Goal: Transaction & Acquisition: Purchase product/service

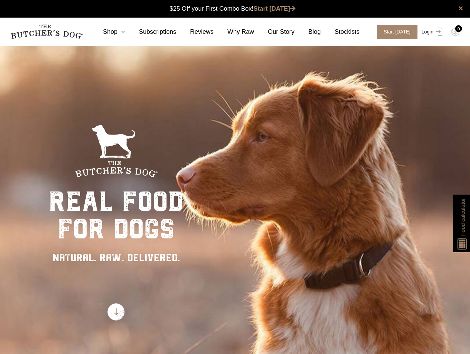
click at [434, 32] on img at bounding box center [437, 32] width 9 height 8
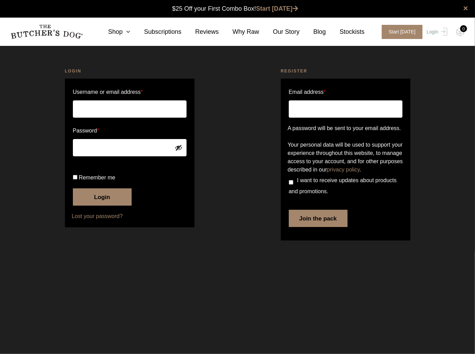
click at [124, 108] on input "Username or email address *" at bounding box center [130, 108] width 114 height 17
type input "william.oconnor@outlook.com.au"
click at [75, 180] on input "Remember me" at bounding box center [75, 177] width 4 height 4
checkbox input "true"
click at [106, 206] on button "Login" at bounding box center [102, 196] width 59 height 17
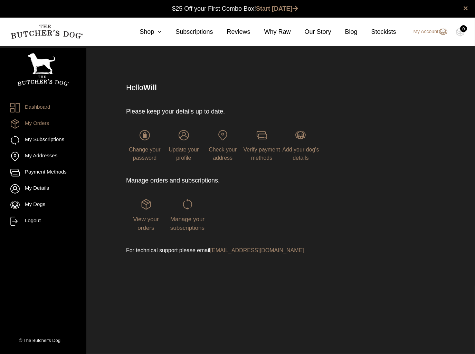
click at [27, 120] on link "My Orders" at bounding box center [43, 123] width 66 height 9
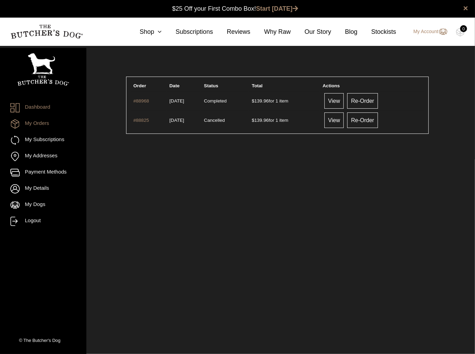
click at [33, 108] on link "Dashboard" at bounding box center [43, 107] width 66 height 9
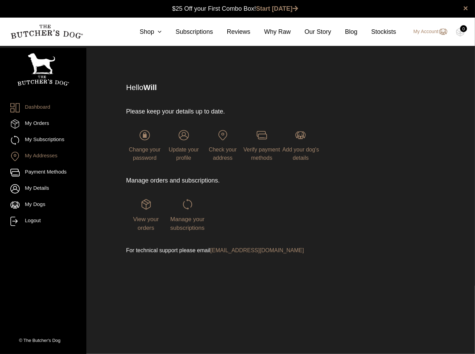
click at [36, 158] on link "My Addresses" at bounding box center [43, 156] width 66 height 9
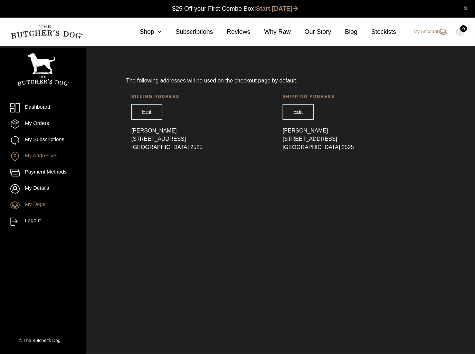
click at [31, 207] on link "My Dogs" at bounding box center [43, 205] width 66 height 9
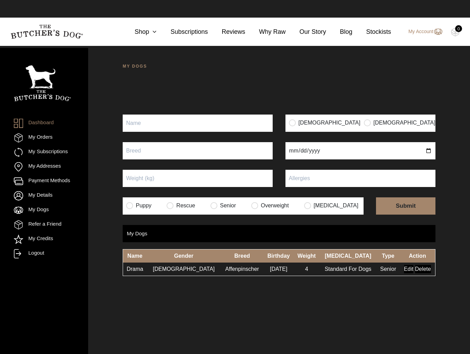
click at [351, 312] on div "MY DOGS Your dog’s information has been updated Your dog’s information has been…" at bounding box center [278, 223] width 381 height 354
click at [156, 35] on icon at bounding box center [153, 32] width 8 height 6
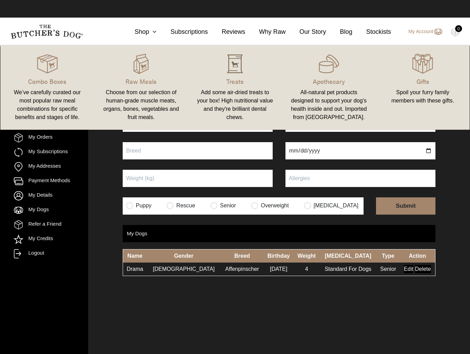
click at [229, 71] on img at bounding box center [234, 64] width 21 height 21
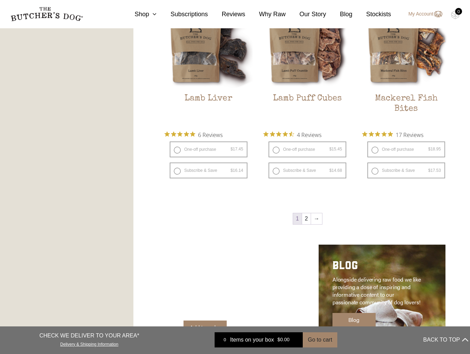
scroll to position [967, 0]
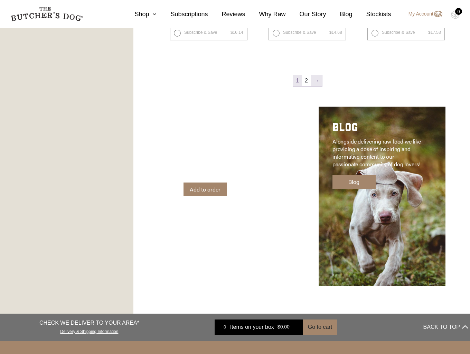
click at [316, 81] on link "→" at bounding box center [316, 80] width 11 height 11
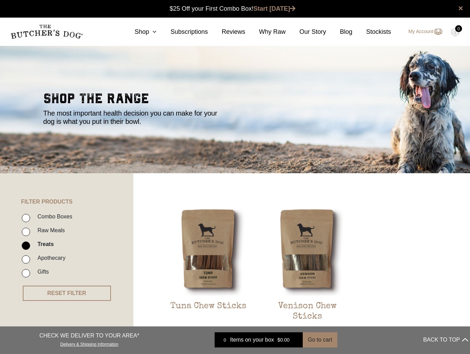
click at [25, 217] on input "Combo Boxes" at bounding box center [26, 218] width 8 height 8
checkbox input "true"
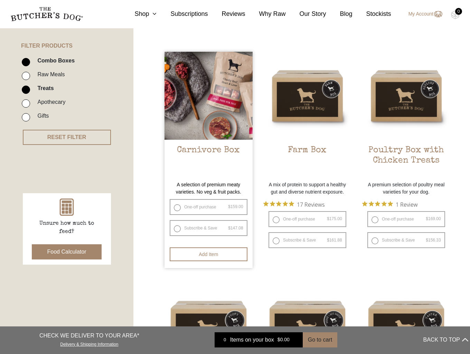
click at [201, 109] on img at bounding box center [208, 96] width 88 height 88
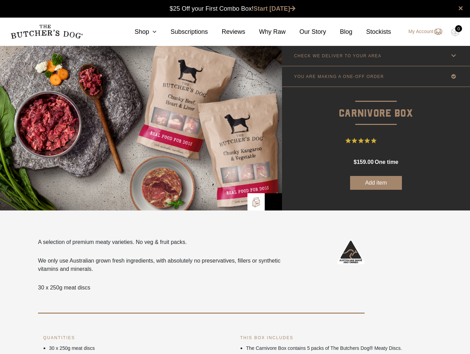
scroll to position [138, 0]
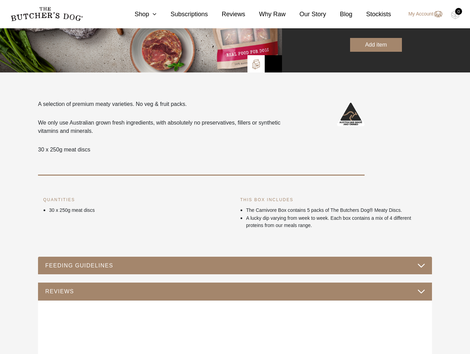
click at [270, 264] on button "FEEDING GUIDELINES" at bounding box center [235, 265] width 380 height 9
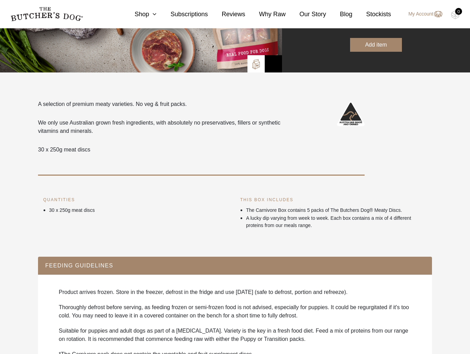
click at [262, 264] on button "FEEDING GUIDELINES" at bounding box center [235, 265] width 380 height 9
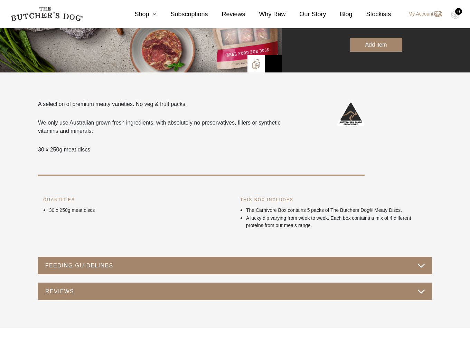
click at [240, 286] on div "REVIEWS" at bounding box center [235, 292] width 394 height 18
click at [240, 289] on button "REVIEWS" at bounding box center [235, 291] width 380 height 9
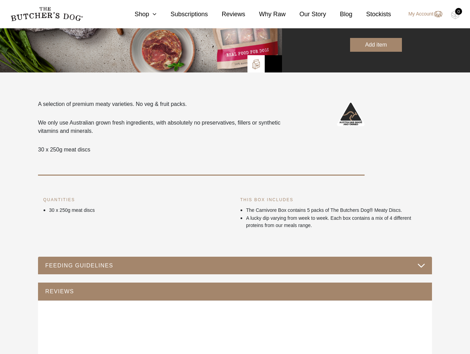
scroll to position [184, 0]
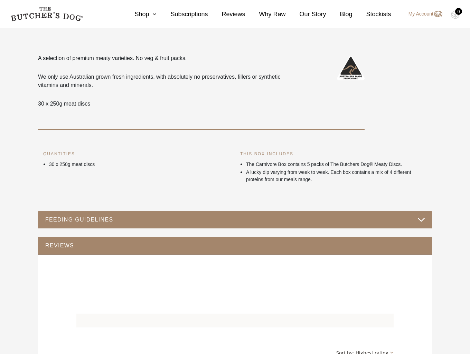
click at [405, 252] on div "REVIEWS" at bounding box center [235, 246] width 394 height 18
click at [244, 250] on div "REVIEWS" at bounding box center [235, 246] width 394 height 18
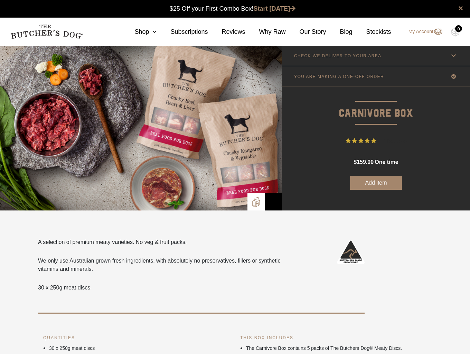
click at [330, 54] on p "CHECK WE DELIVER TO YOUR AREA" at bounding box center [337, 56] width 87 height 5
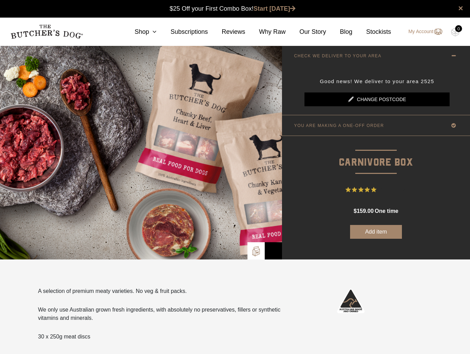
click at [330, 54] on p "CHECK WE DELIVER TO YOUR AREA" at bounding box center [337, 56] width 87 height 5
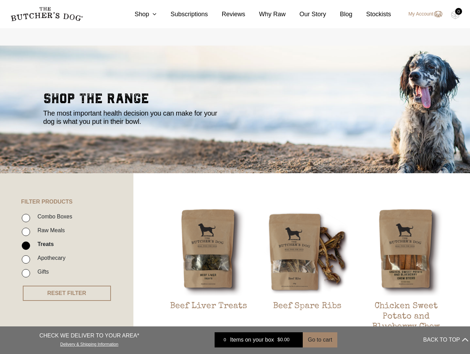
scroll to position [138, 0]
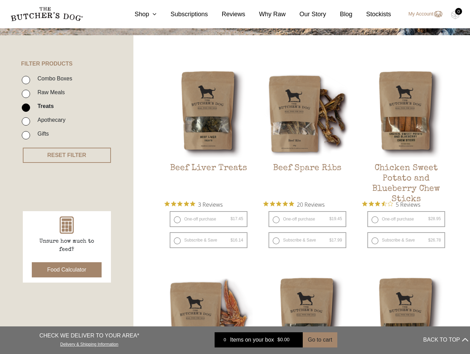
click at [27, 93] on input "Raw Meals" at bounding box center [26, 94] width 8 height 8
checkbox input "true"
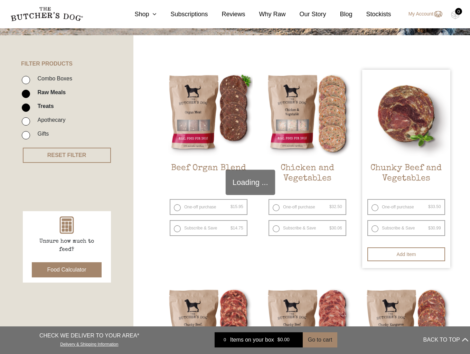
scroll to position [156, 0]
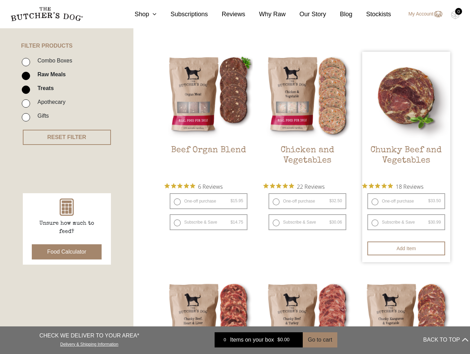
click at [391, 202] on label "One-off purchase $ 33.50 — or subscribe and save 7.5%" at bounding box center [406, 201] width 78 height 16
radio input "true"
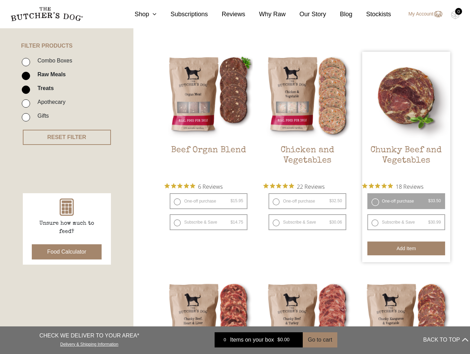
click at [402, 252] on button "Add item" at bounding box center [406, 249] width 78 height 14
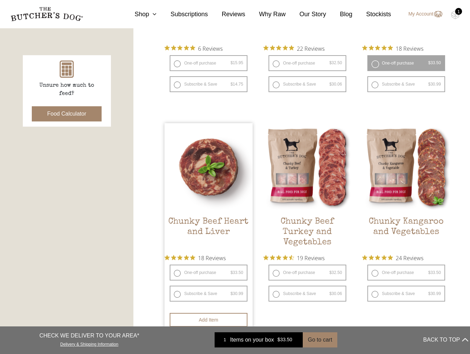
scroll to position [340, 0]
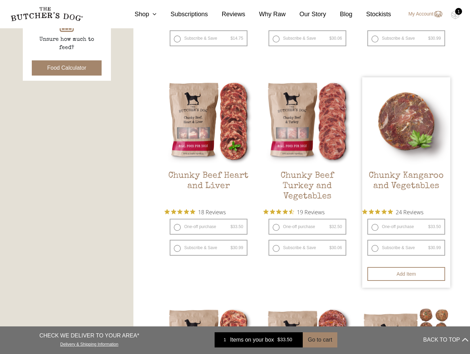
click at [398, 227] on label "One-off purchase $ 33.50 — or subscribe and save 7.5%" at bounding box center [406, 227] width 78 height 16
radio input "true"
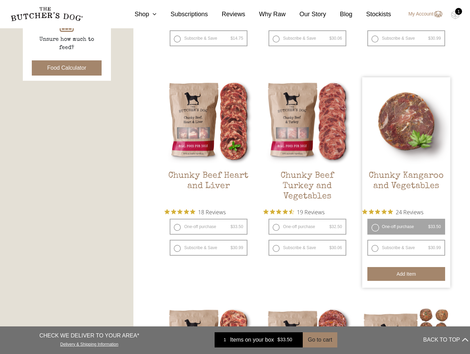
click at [406, 275] on button "Add item" at bounding box center [406, 274] width 78 height 14
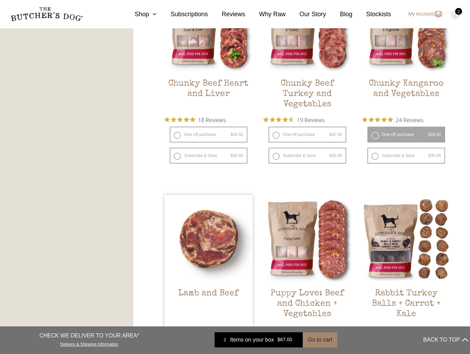
scroll to position [524, 0]
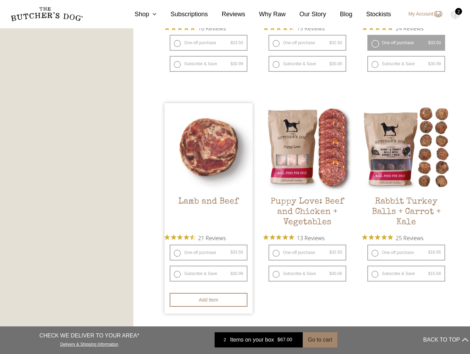
click at [197, 251] on label "One-off purchase $ 33.50 — or subscribe and save 7.5%" at bounding box center [209, 253] width 78 height 16
radio input "true"
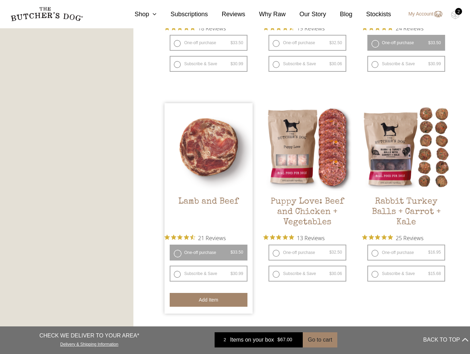
click at [208, 301] on button "Add item" at bounding box center [209, 300] width 78 height 14
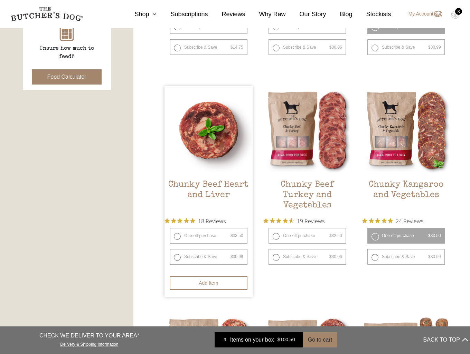
scroll to position [377, 0]
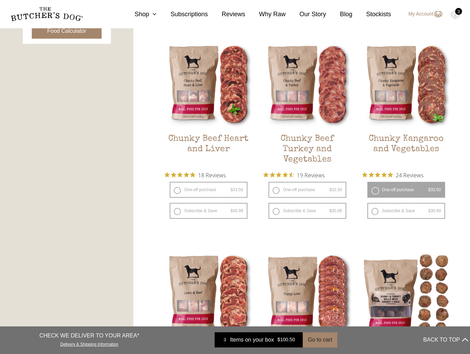
click at [458, 14] on div "3" at bounding box center [458, 11] width 7 height 7
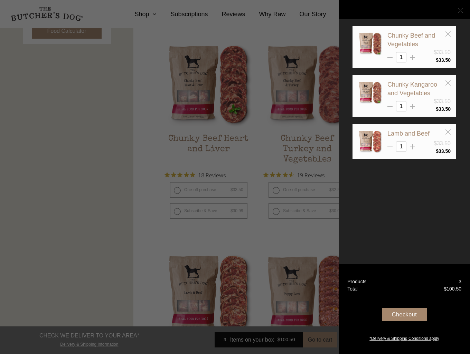
click at [103, 217] on div at bounding box center [235, 177] width 470 height 354
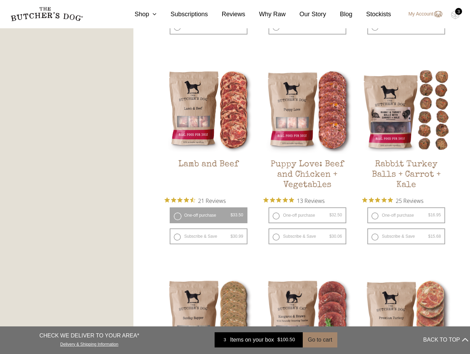
scroll to position [791, 0]
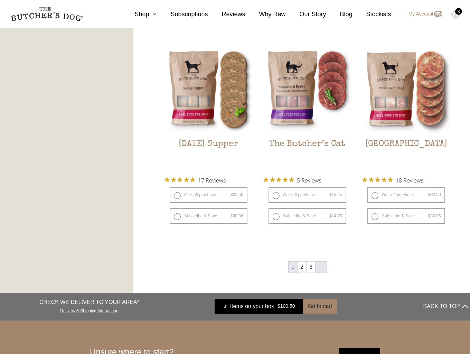
click at [322, 267] on link "→" at bounding box center [320, 267] width 11 height 11
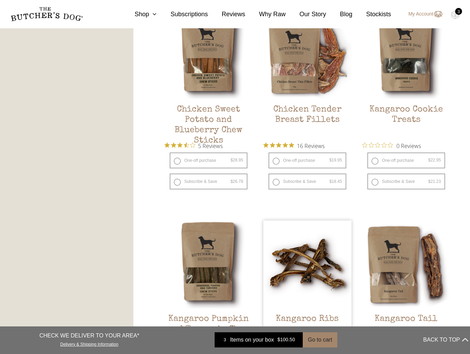
scroll to position [800, 0]
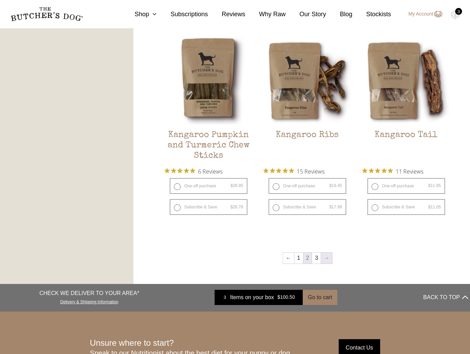
click at [322, 256] on link "→" at bounding box center [326, 258] width 11 height 11
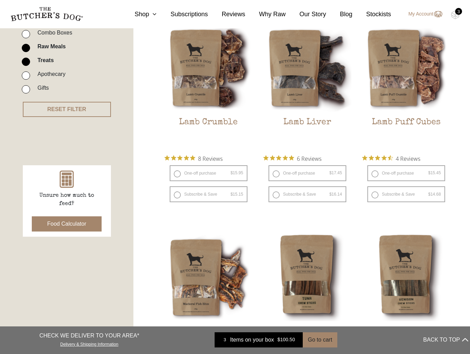
scroll to position [414, 0]
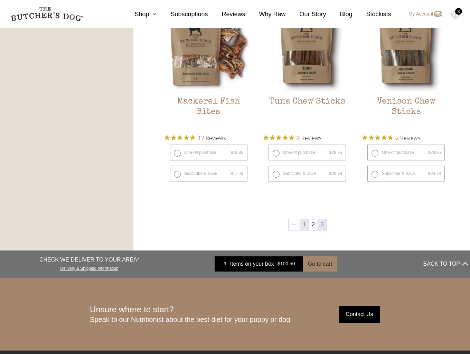
click at [303, 223] on link "1" at bounding box center [304, 224] width 9 height 11
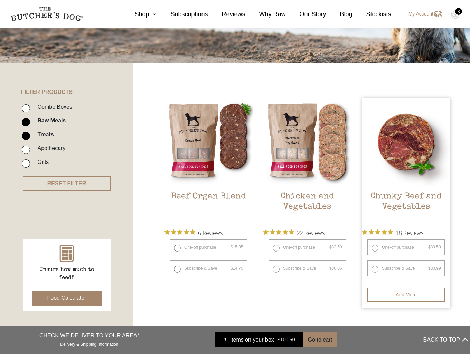
scroll to position [64, 0]
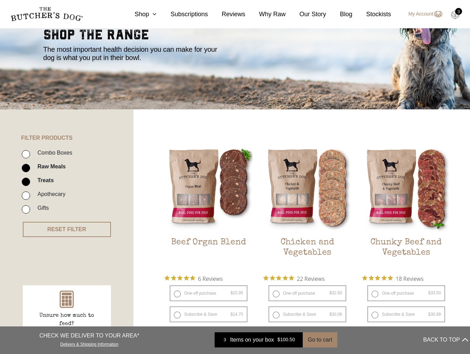
click at [453, 14] on img at bounding box center [455, 14] width 9 height 9
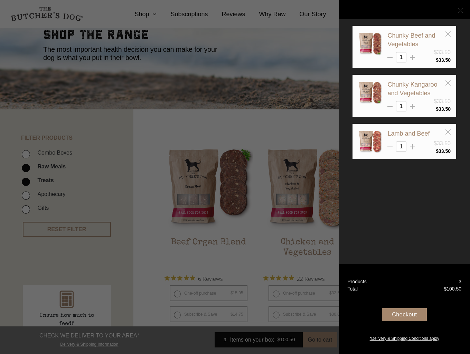
click at [434, 236] on div "Chunky Beef and Vegetables $33.50 1 $ 33.50 1" at bounding box center [403, 177] width 131 height 354
click at [139, 93] on div at bounding box center [235, 177] width 470 height 354
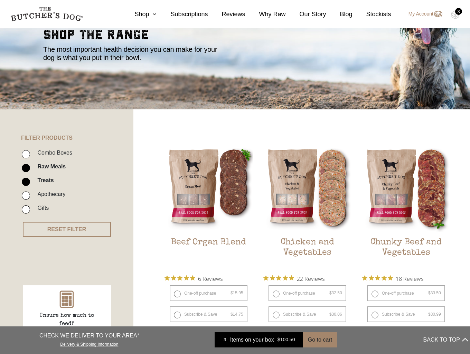
click at [456, 13] on div "3" at bounding box center [458, 11] width 7 height 7
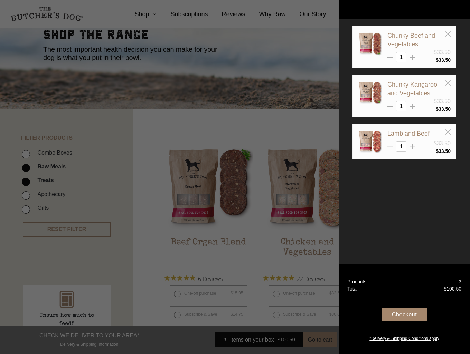
click at [238, 96] on div at bounding box center [235, 177] width 470 height 354
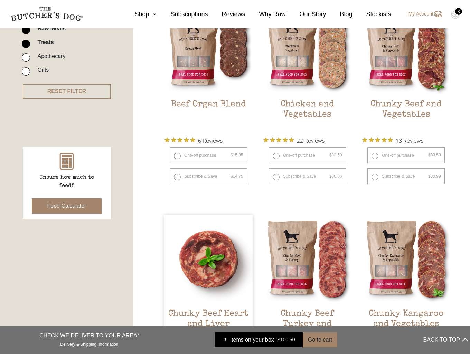
scroll to position [110, 0]
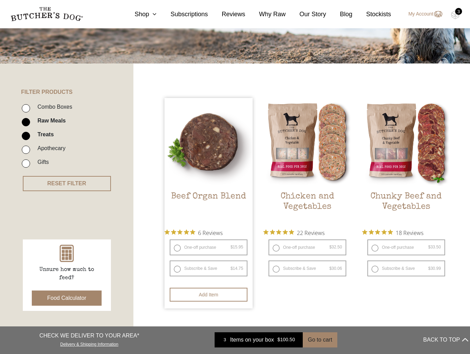
click at [207, 155] on img at bounding box center [208, 142] width 88 height 88
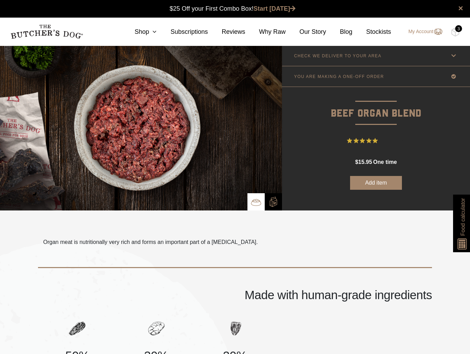
click at [371, 185] on button "Add item" at bounding box center [376, 183] width 52 height 14
click at [455, 31] on img at bounding box center [455, 32] width 9 height 9
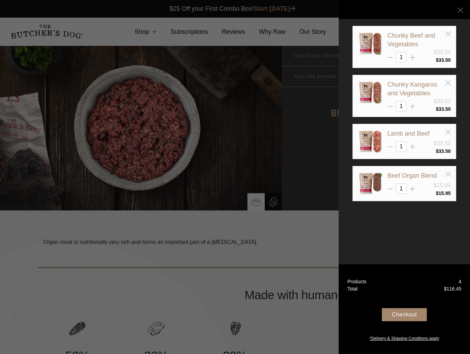
click at [186, 282] on div at bounding box center [235, 177] width 470 height 354
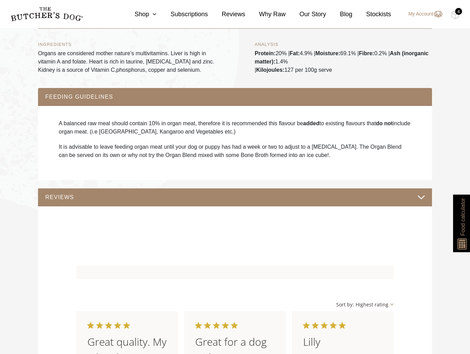
scroll to position [552, 0]
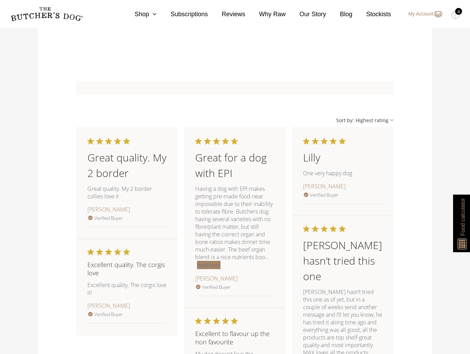
click at [212, 264] on button "Read more" at bounding box center [208, 265] width 23 height 8
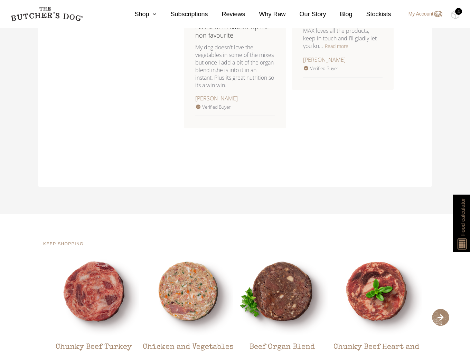
scroll to position [1013, 0]
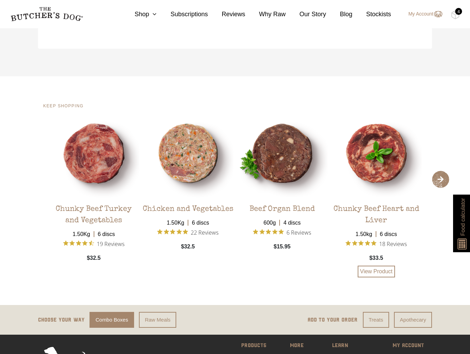
click at [377, 170] on img at bounding box center [376, 153] width 91 height 91
click at [386, 165] on img at bounding box center [376, 153] width 91 height 91
click at [385, 203] on div "Chunky Beef Heart and Liver" at bounding box center [376, 213] width 91 height 28
click at [379, 223] on div "Chunky Beef Heart and Liver" at bounding box center [376, 213] width 91 height 28
click at [374, 170] on img at bounding box center [376, 153] width 91 height 91
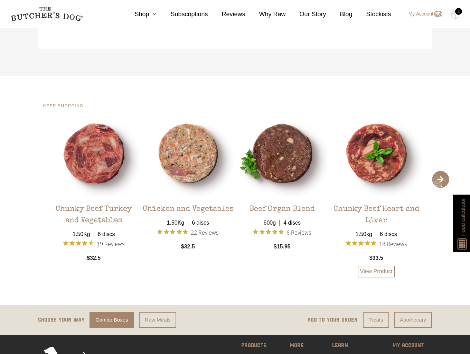
click at [374, 168] on img at bounding box center [376, 153] width 91 height 91
click at [374, 167] on img at bounding box center [376, 153] width 91 height 91
click at [374, 149] on img at bounding box center [376, 153] width 91 height 91
click at [374, 147] on img at bounding box center [376, 153] width 91 height 91
drag, startPoint x: 375, startPoint y: 147, endPoint x: 342, endPoint y: 153, distance: 33.3
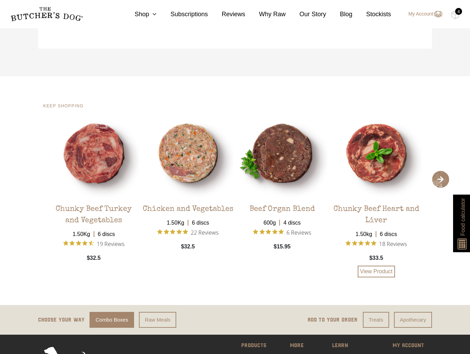
click at [342, 153] on img at bounding box center [376, 153] width 91 height 91
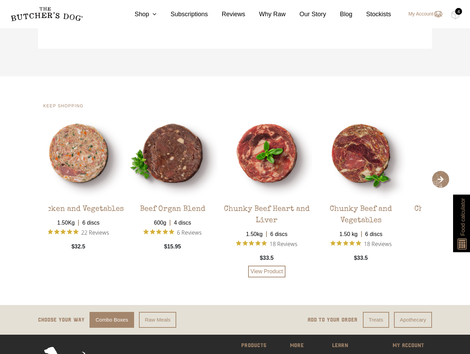
drag, startPoint x: 341, startPoint y: 152, endPoint x: 192, endPoint y: 166, distance: 149.8
click at [221, 166] on img at bounding box center [266, 153] width 91 height 91
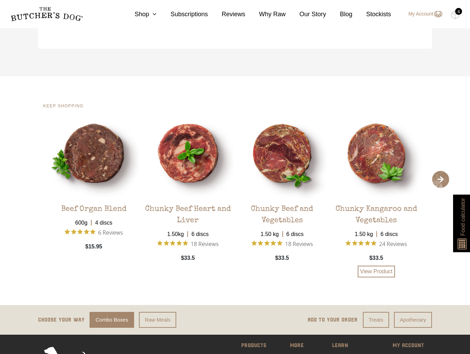
drag, startPoint x: 243, startPoint y: 163, endPoint x: 380, endPoint y: 158, distance: 136.8
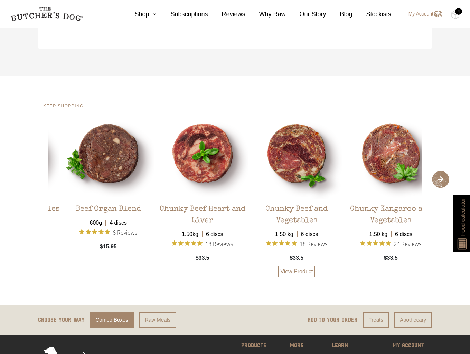
drag, startPoint x: 266, startPoint y: 159, endPoint x: 384, endPoint y: 159, distance: 117.4
click at [342, 160] on img at bounding box center [296, 153] width 91 height 91
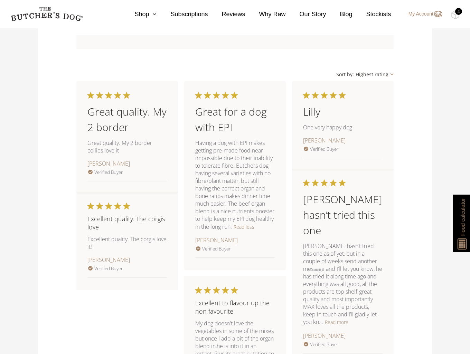
scroll to position [368, 0]
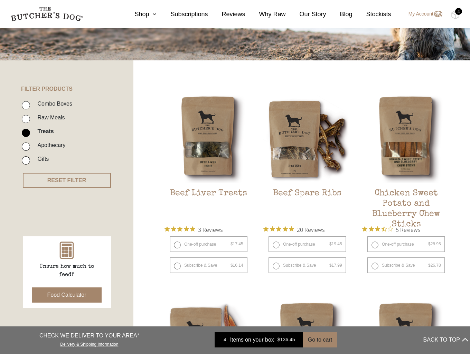
scroll to position [67, 0]
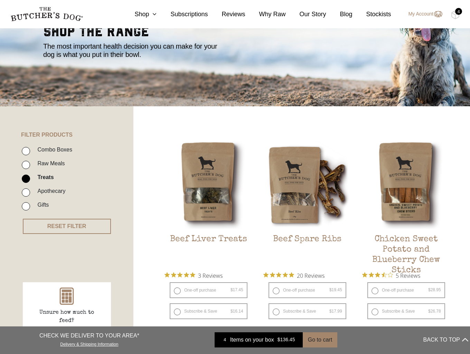
click at [34, 163] on label "Raw Meals" at bounding box center [49, 163] width 31 height 9
click at [30, 163] on input "Raw Meals" at bounding box center [26, 165] width 8 height 8
checkbox input "true"
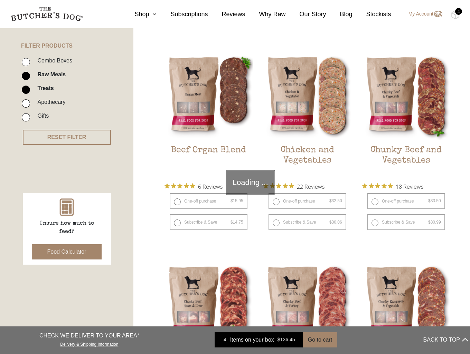
scroll to position [340, 0]
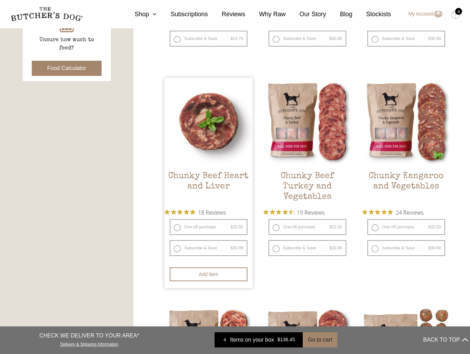
click at [207, 132] on img at bounding box center [208, 122] width 88 height 88
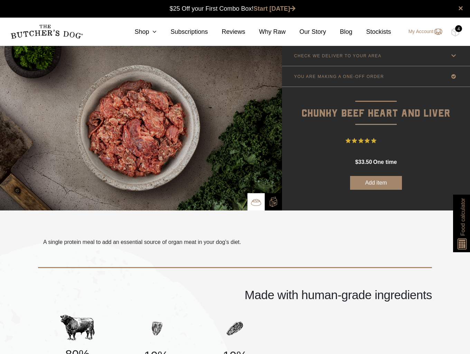
click at [455, 29] on div "4" at bounding box center [458, 28] width 7 height 7
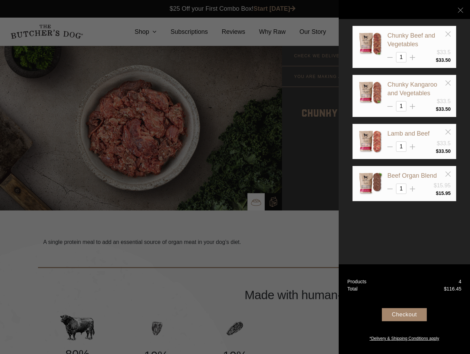
click at [286, 247] on div at bounding box center [235, 177] width 470 height 354
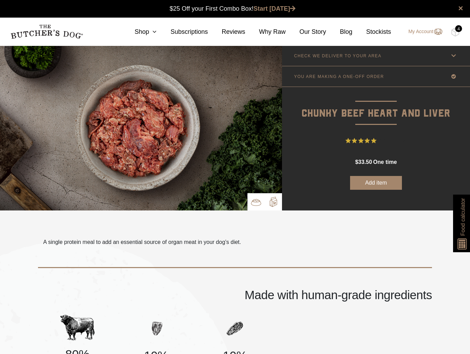
click at [271, 201] on img at bounding box center [273, 202] width 10 height 10
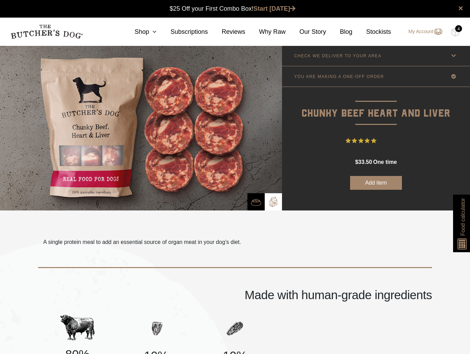
click at [455, 30] on div "4" at bounding box center [458, 28] width 7 height 7
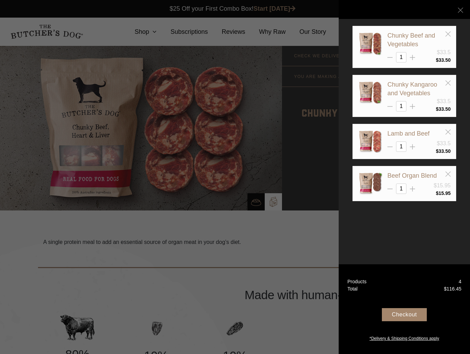
click at [273, 246] on div at bounding box center [235, 177] width 470 height 354
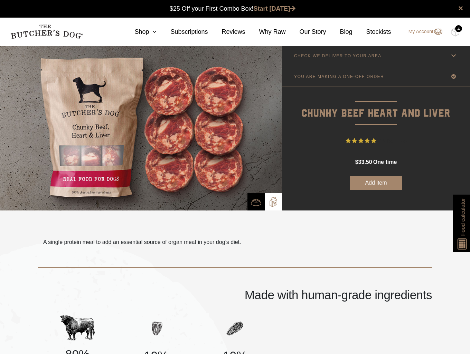
click at [449, 77] on icon at bounding box center [453, 76] width 9 height 9
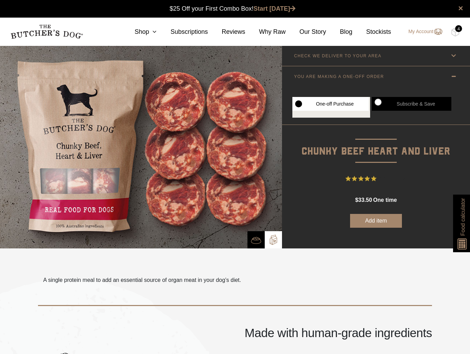
click at [455, 76] on icon at bounding box center [453, 76] width 9 height 9
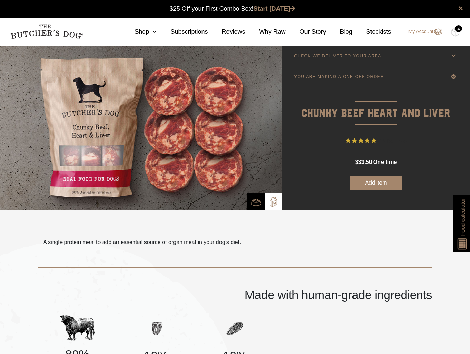
click at [455, 29] on div "4" at bounding box center [458, 28] width 7 height 7
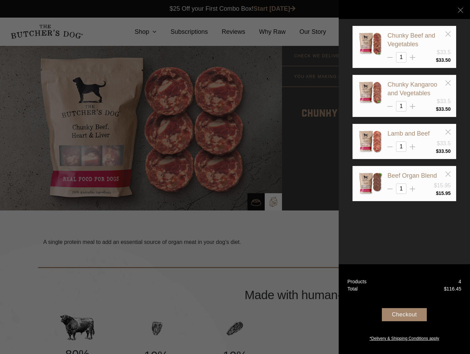
click at [415, 244] on div "Chunky Beef and Vegetables $33.5 1 $ 1" at bounding box center [403, 177] width 131 height 354
click at [272, 250] on div at bounding box center [235, 177] width 470 height 354
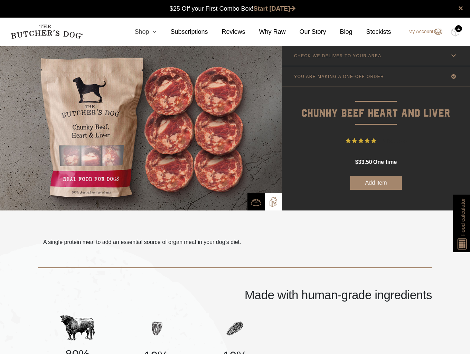
click at [156, 29] on icon at bounding box center [153, 32] width 8 height 6
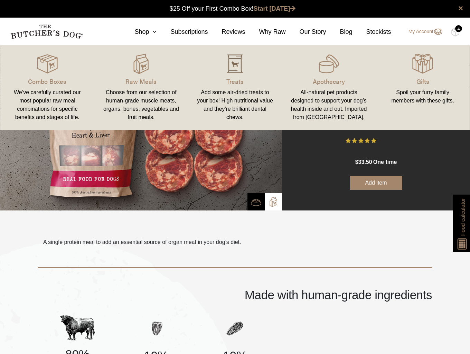
click at [227, 69] on img at bounding box center [234, 64] width 21 height 21
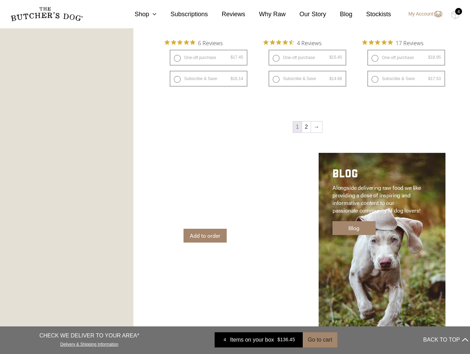
scroll to position [874, 0]
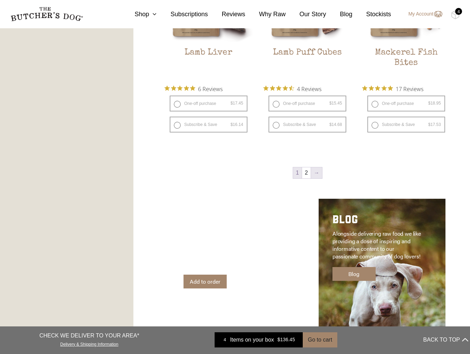
click at [315, 169] on link "→" at bounding box center [316, 172] width 11 height 11
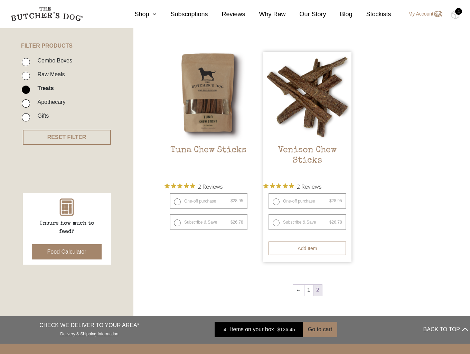
click at [291, 201] on label "One-off purchase $ 28.95 — or subscribe and save 7.5%" at bounding box center [307, 201] width 78 height 16
radio input "true"
click at [276, 200] on label "One-off purchase $ 28.95 — or subscribe and save 7.5%" at bounding box center [307, 201] width 78 height 16
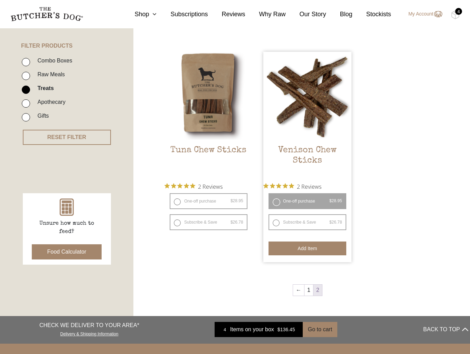
click at [309, 249] on button "Add item" at bounding box center [307, 249] width 78 height 14
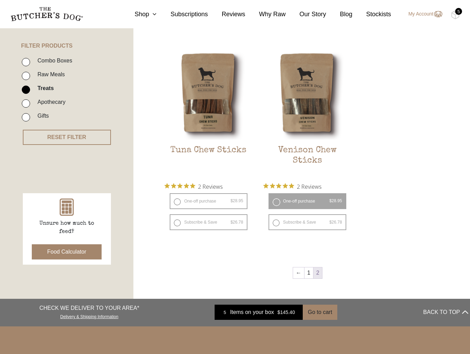
click at [458, 13] on div "5" at bounding box center [458, 11] width 7 height 7
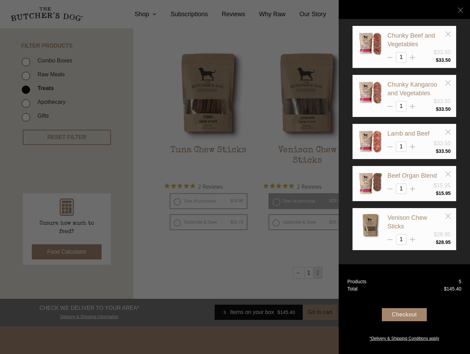
click at [412, 316] on div "Checkout" at bounding box center [403, 314] width 45 height 13
